Goal: Task Accomplishment & Management: Manage account settings

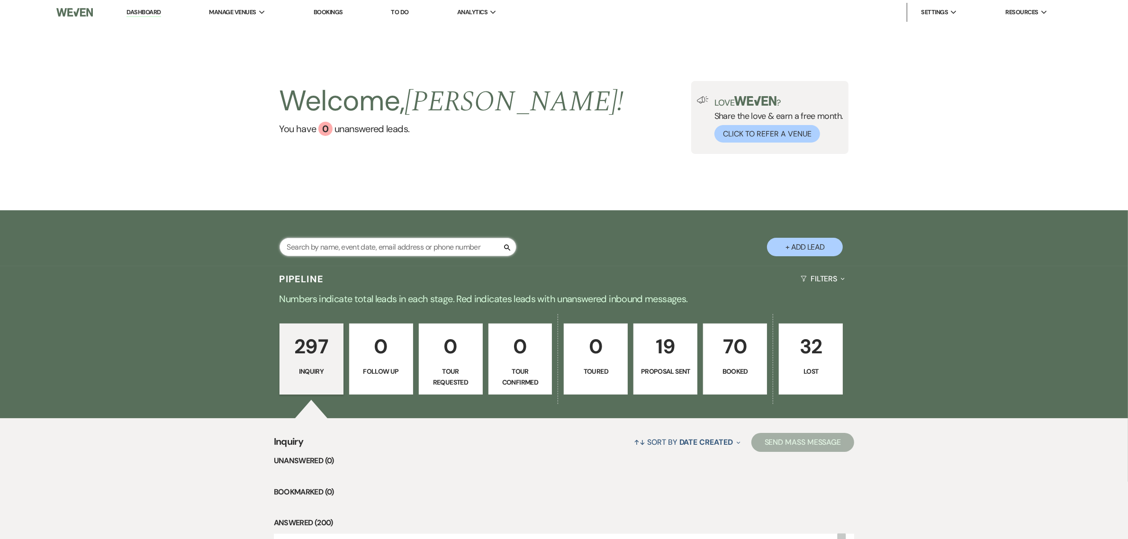
click at [434, 243] on input "text" at bounding box center [397, 247] width 237 height 18
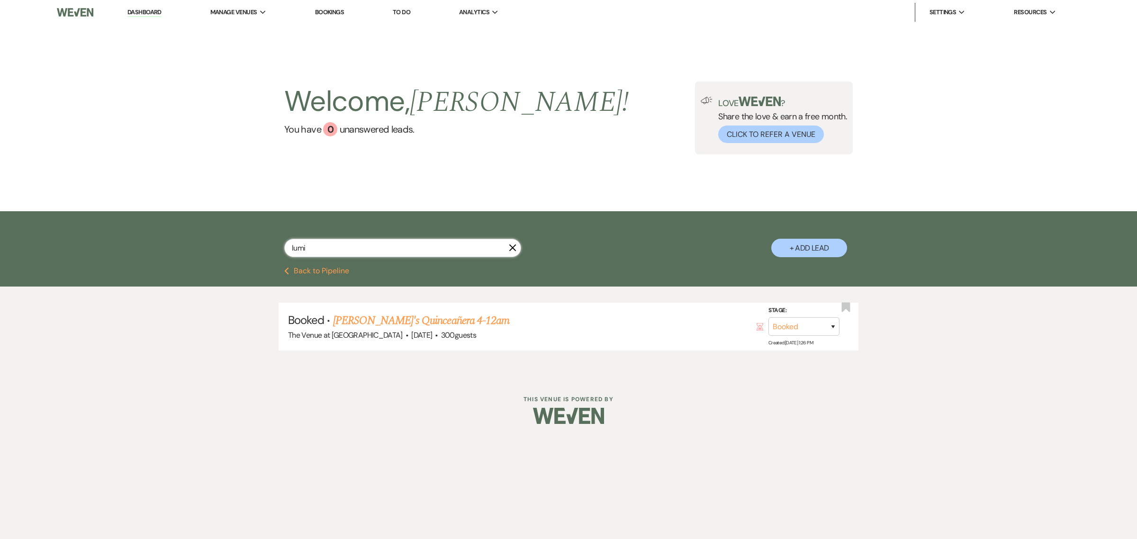
type input "lumi"
click at [380, 318] on link "[PERSON_NAME]'s Quinceañera 4-12am" at bounding box center [421, 320] width 176 height 17
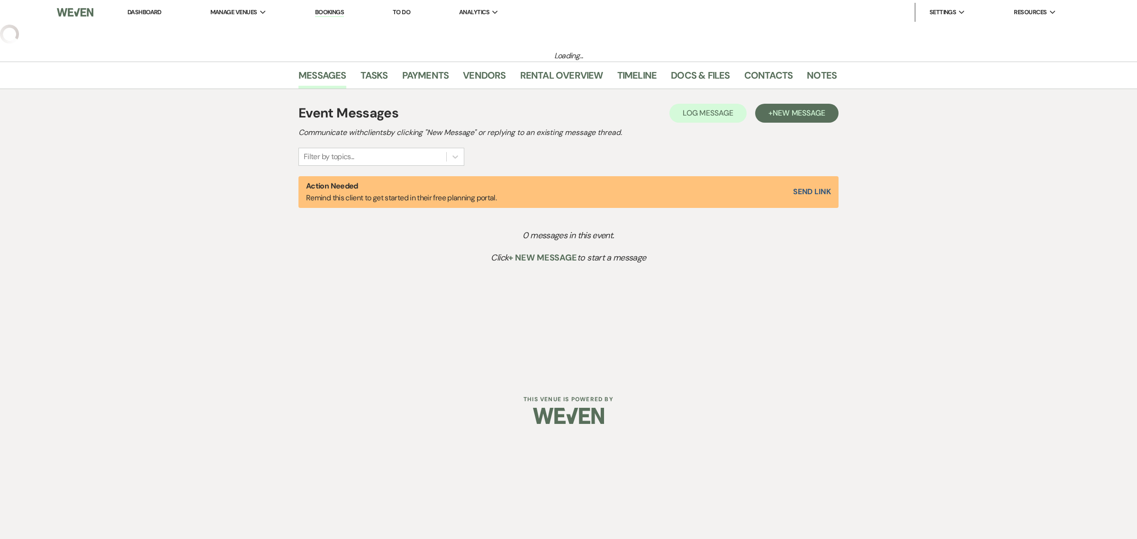
select select "20"
select select "15"
